Goal: Navigation & Orientation: Find specific page/section

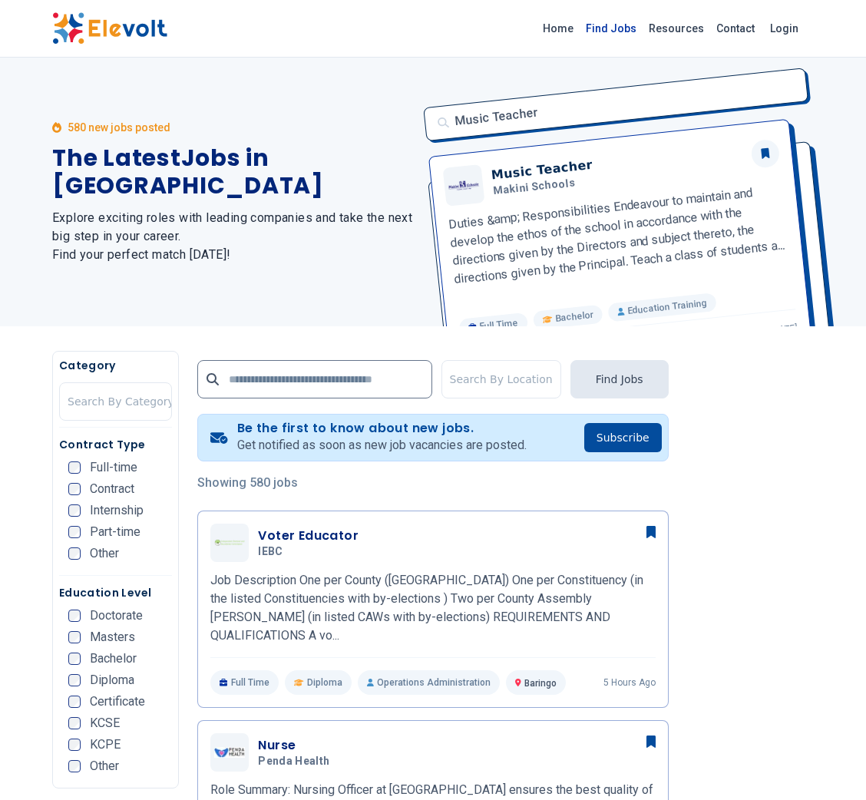
click at [626, 32] on link "Find Jobs" at bounding box center [611, 28] width 63 height 25
click at [632, 34] on link "Find Jobs" at bounding box center [611, 28] width 63 height 25
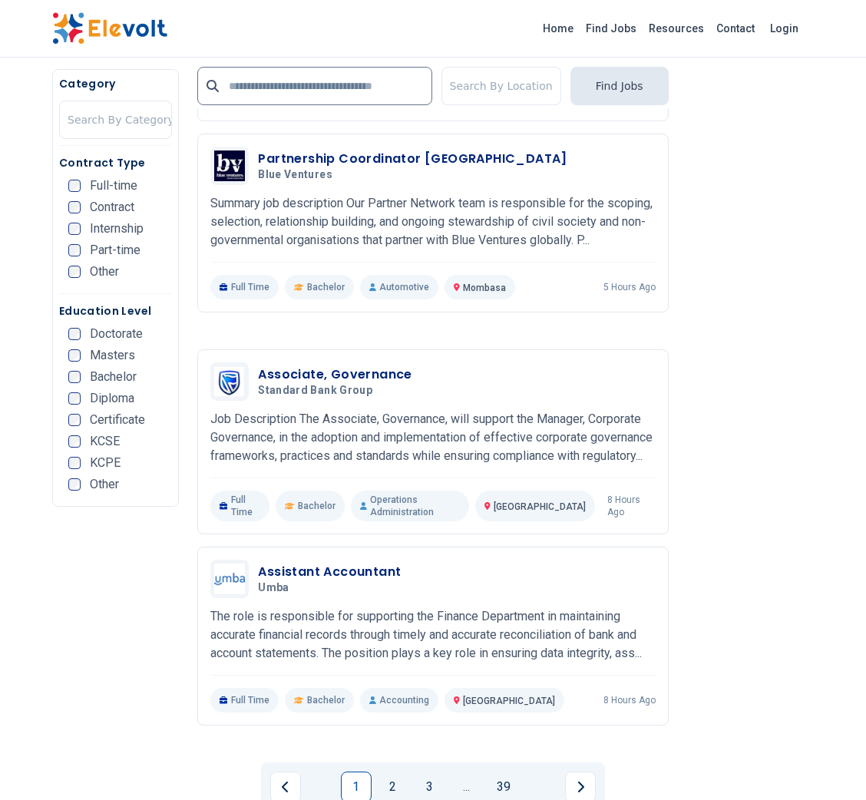
scroll to position [3028, 0]
